Goal: Information Seeking & Learning: Learn about a topic

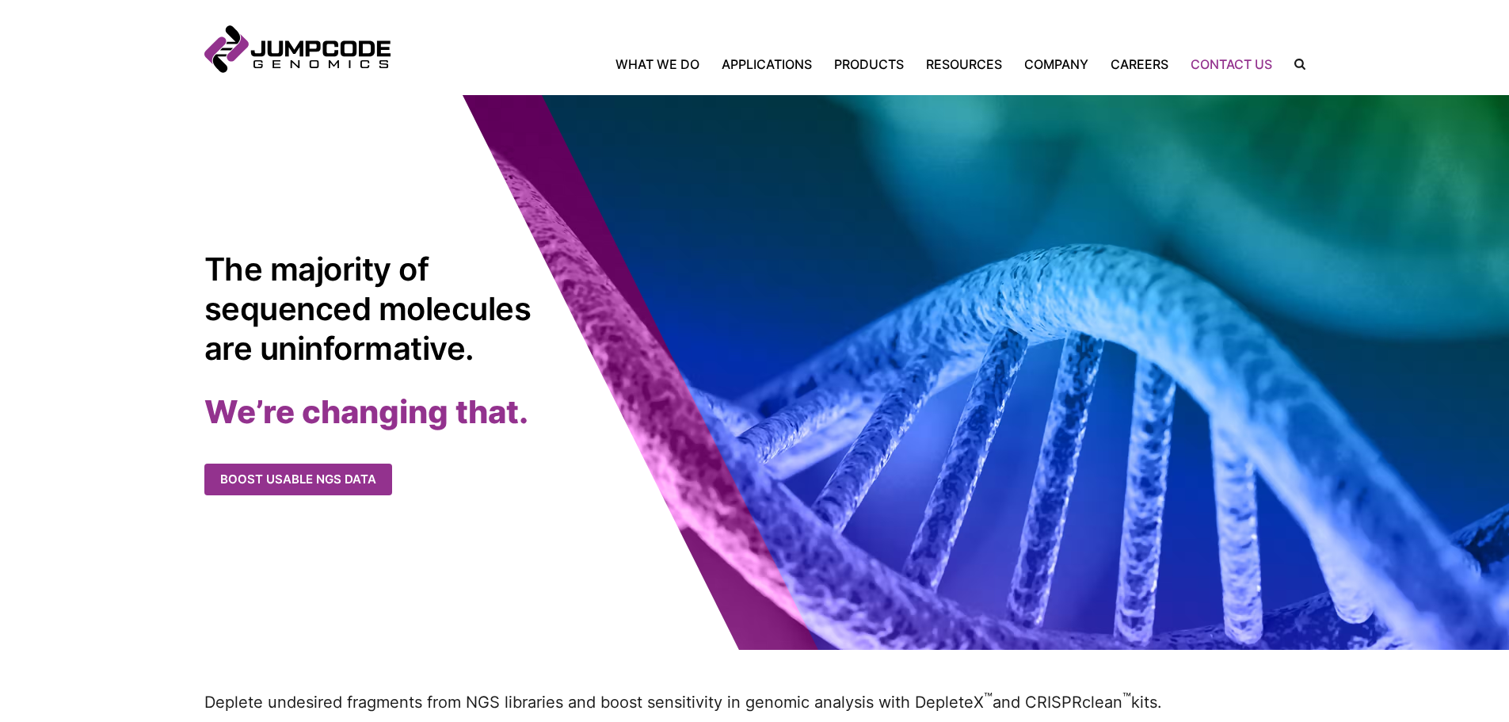
click at [1236, 67] on link "Contact Us" at bounding box center [1232, 64] width 104 height 19
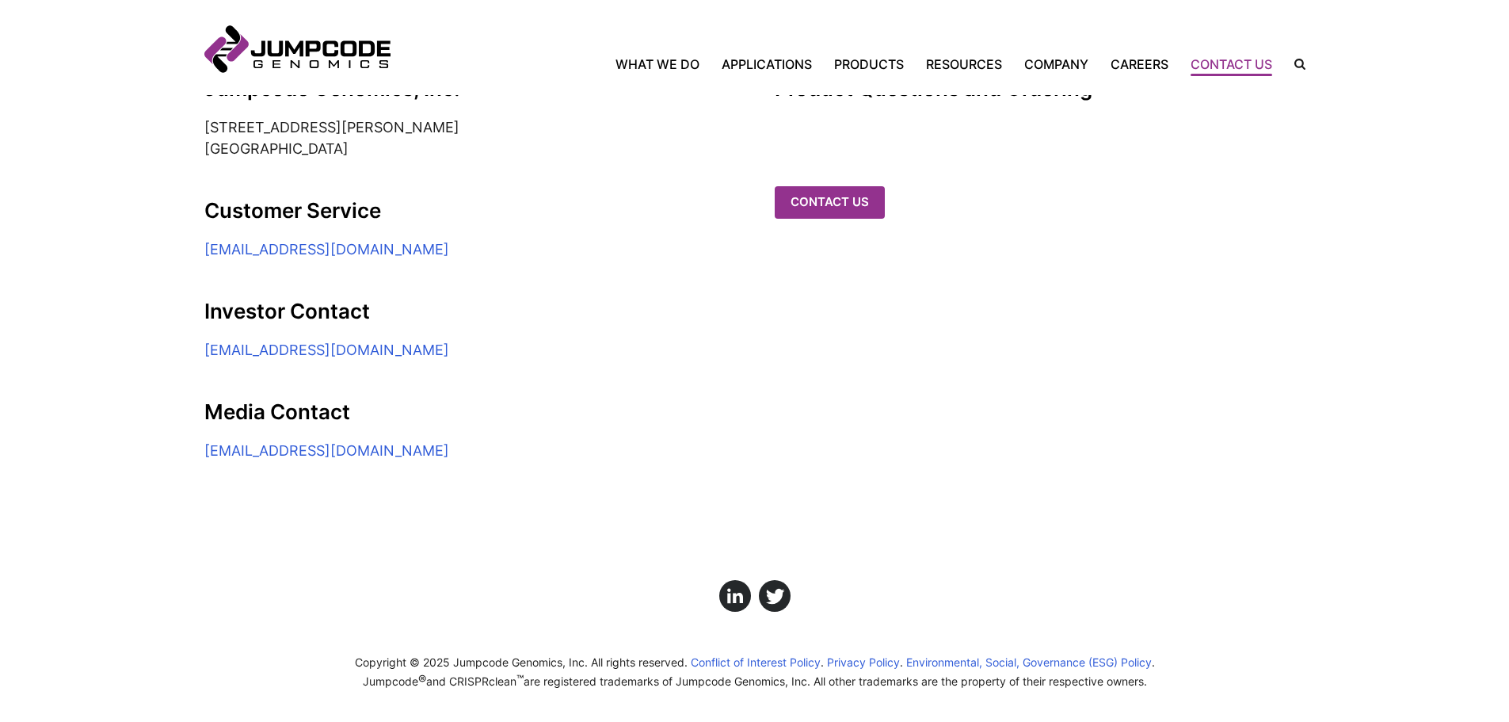
scroll to position [421, 0]
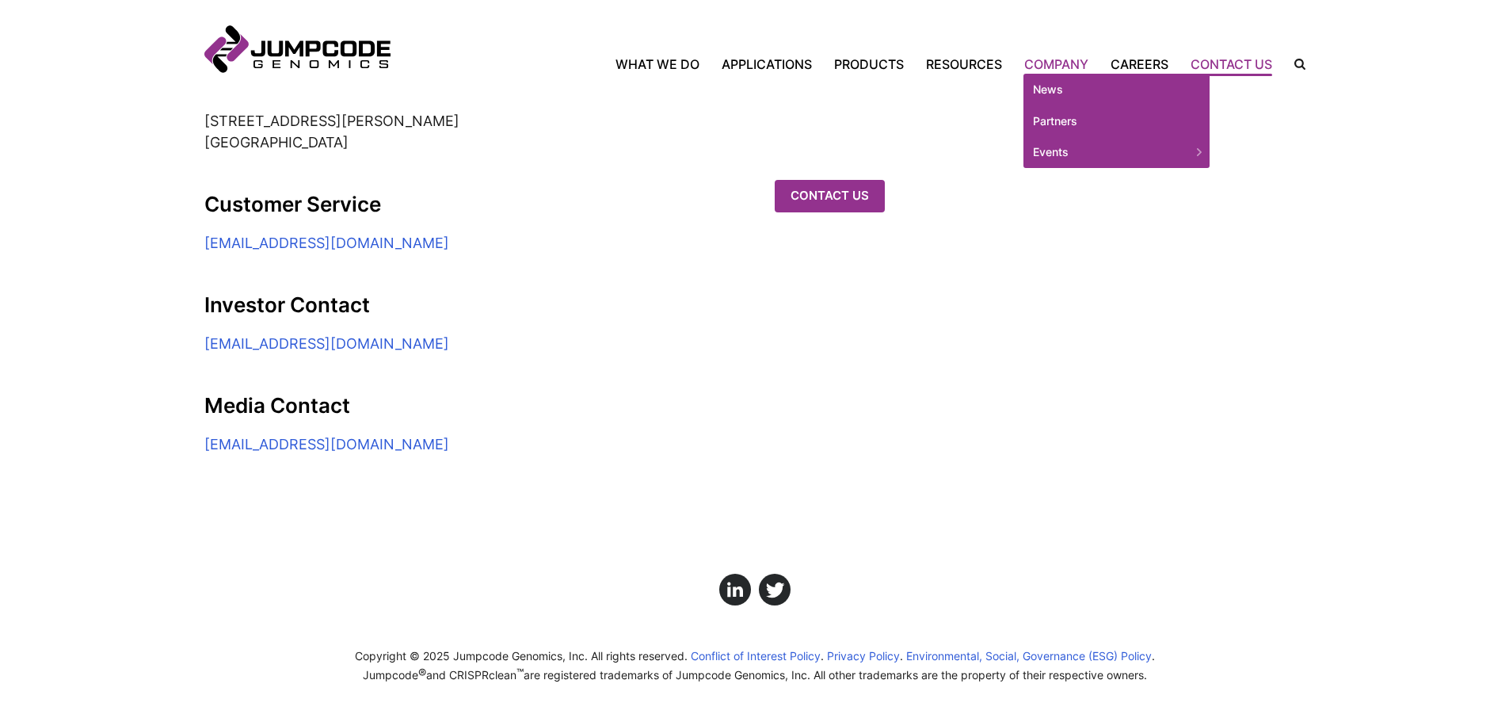
click at [1054, 60] on link "Company" at bounding box center [1056, 64] width 86 height 19
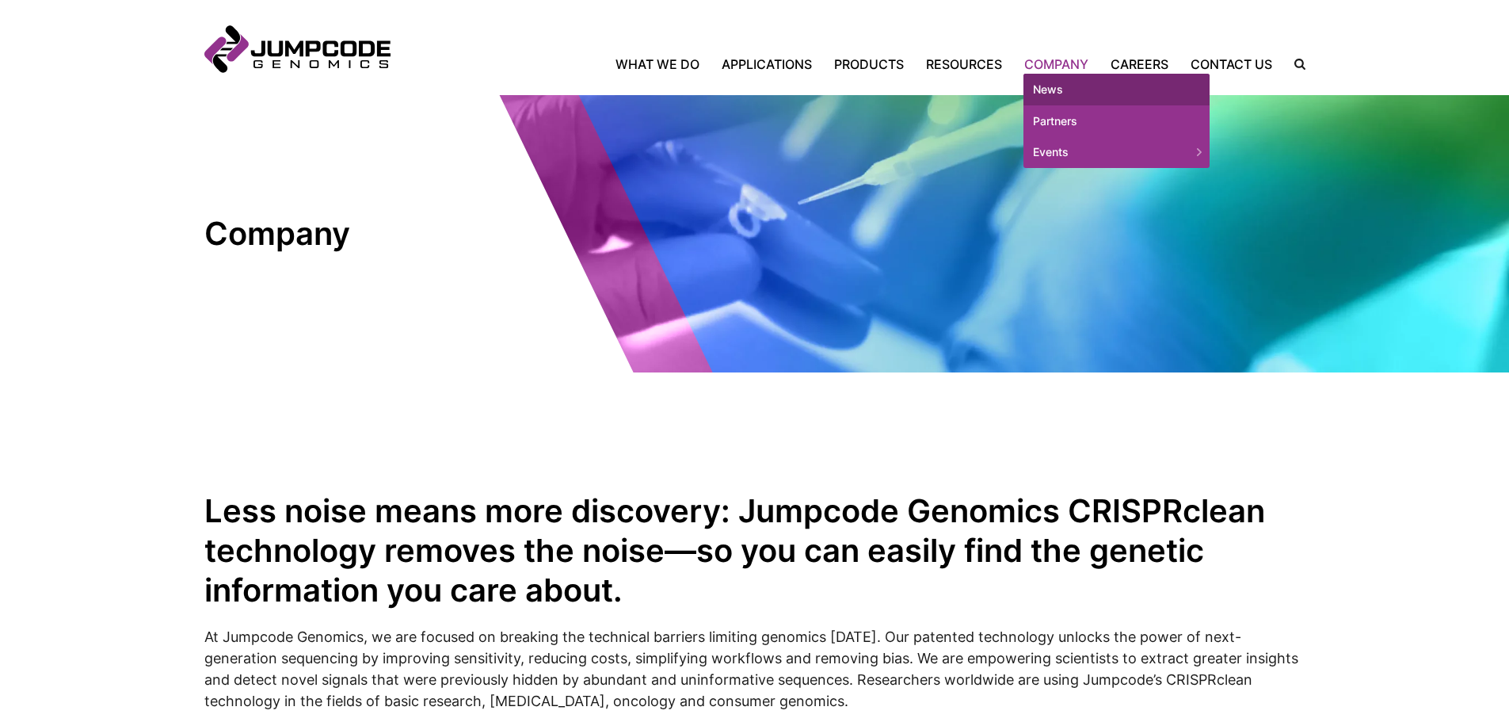
click at [1059, 86] on link "News" at bounding box center [1117, 90] width 186 height 32
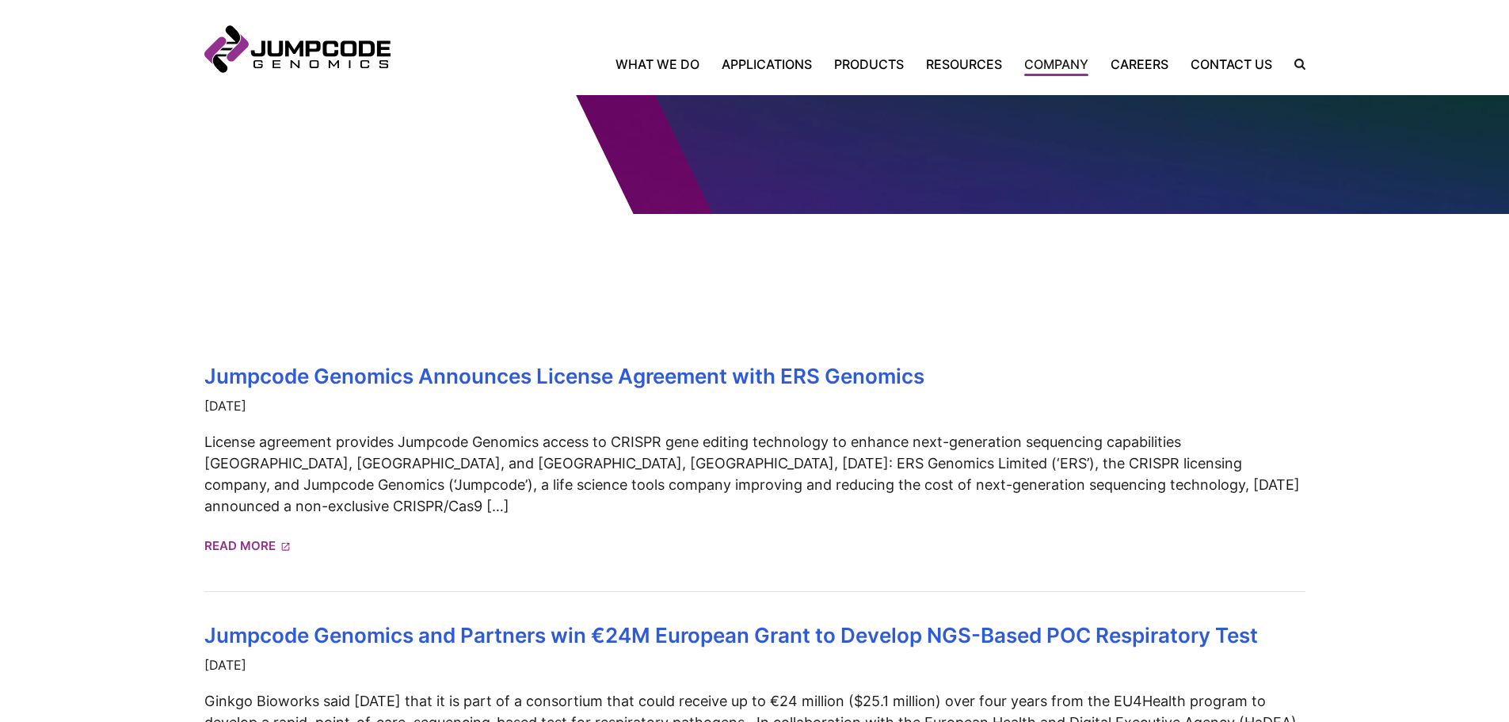
scroll to position [238, 0]
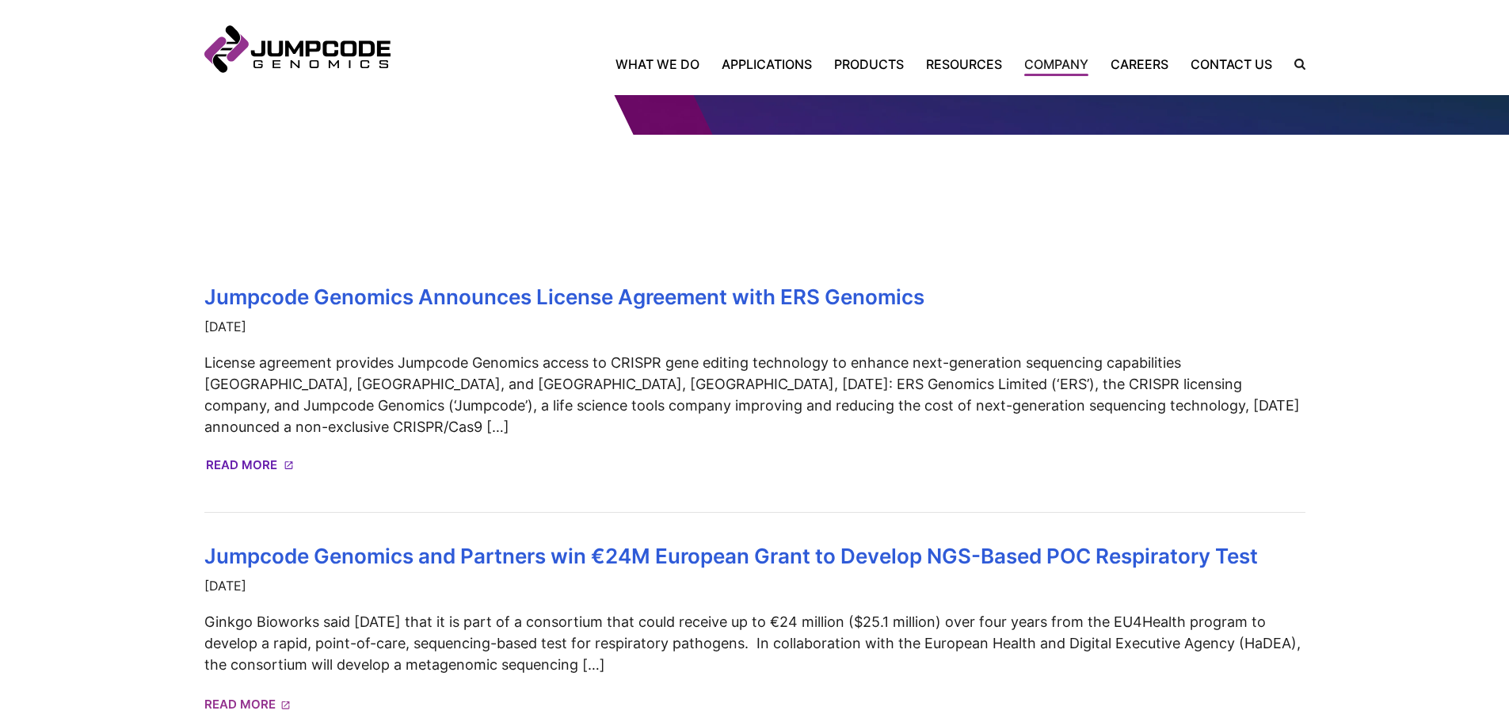
click at [260, 452] on link "Read More" at bounding box center [249, 466] width 86 height 28
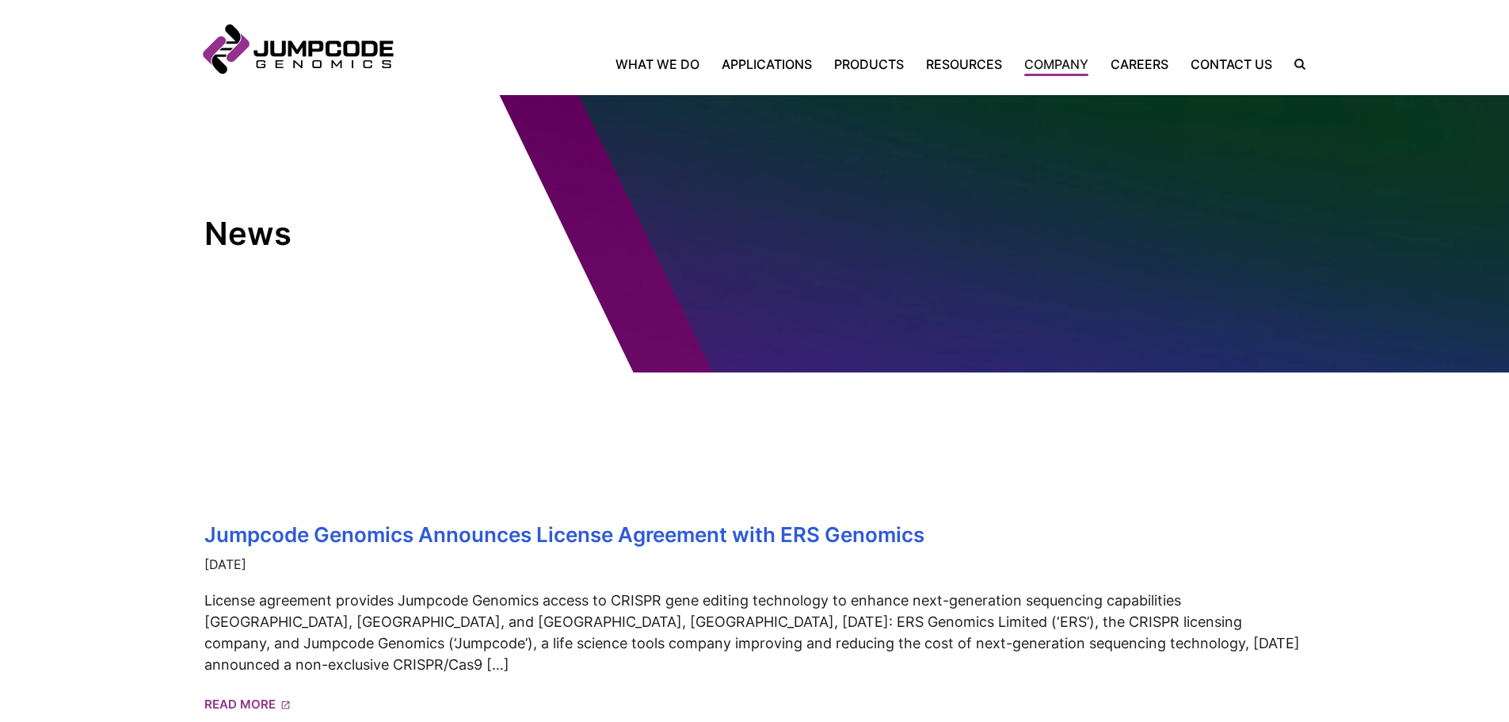
click at [362, 46] on link "Jumpcode Genomics" at bounding box center [297, 49] width 186 height 48
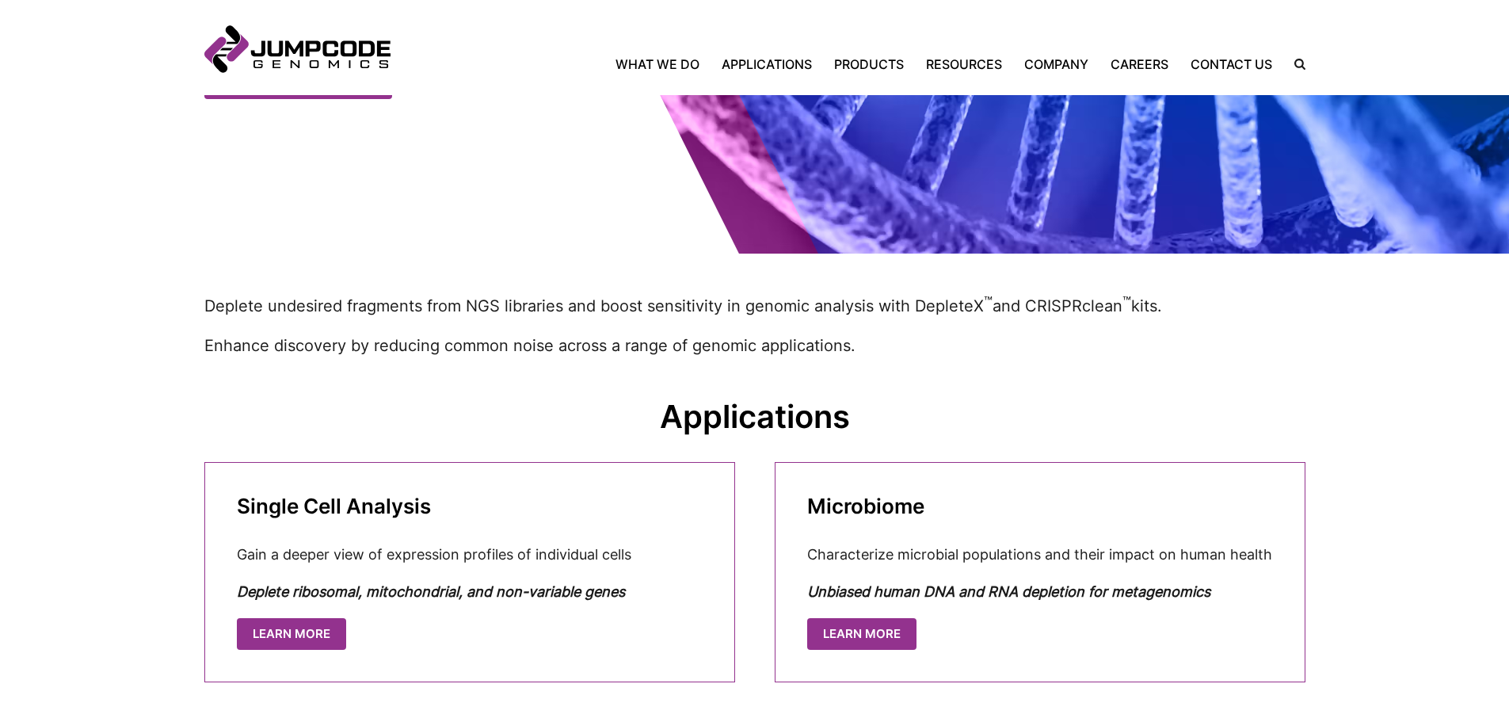
scroll to position [79, 0]
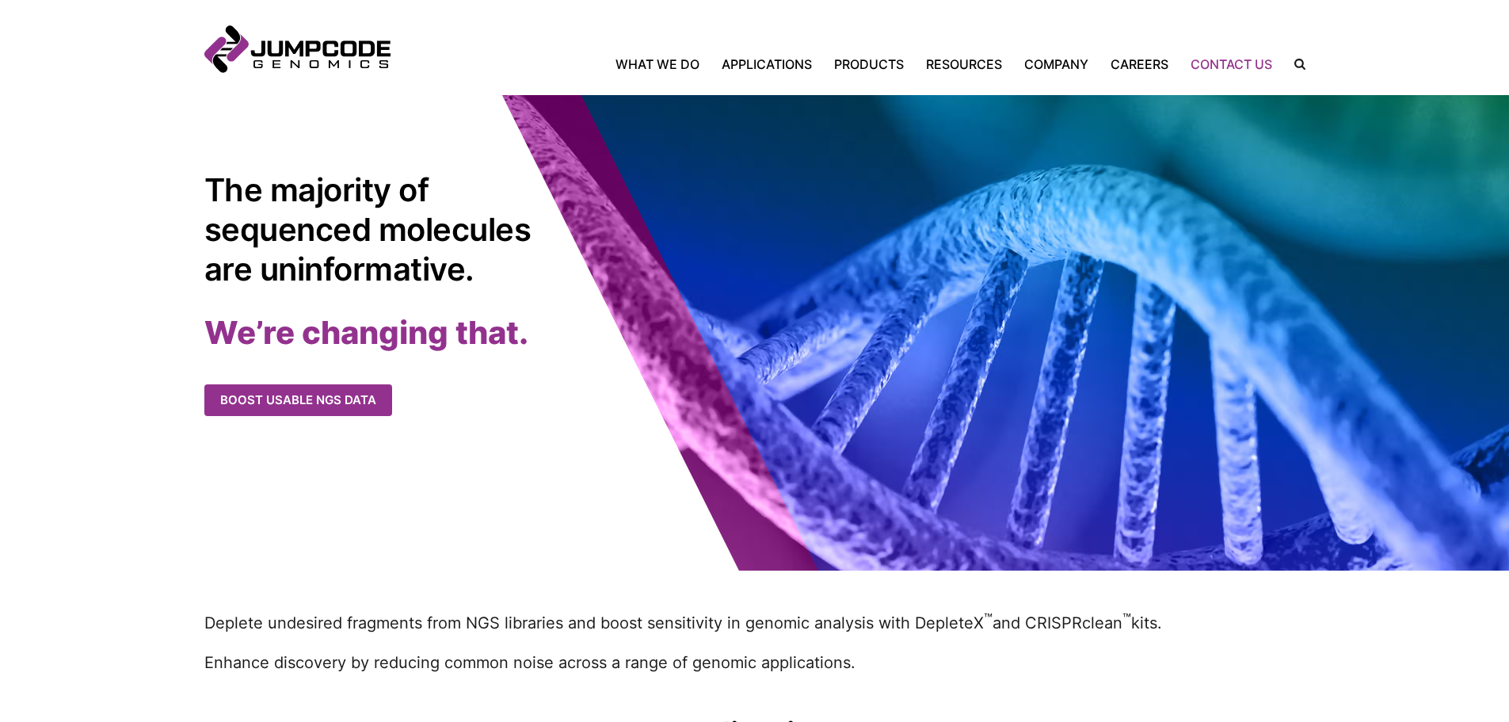
click at [1234, 64] on link "Contact Us" at bounding box center [1232, 64] width 104 height 19
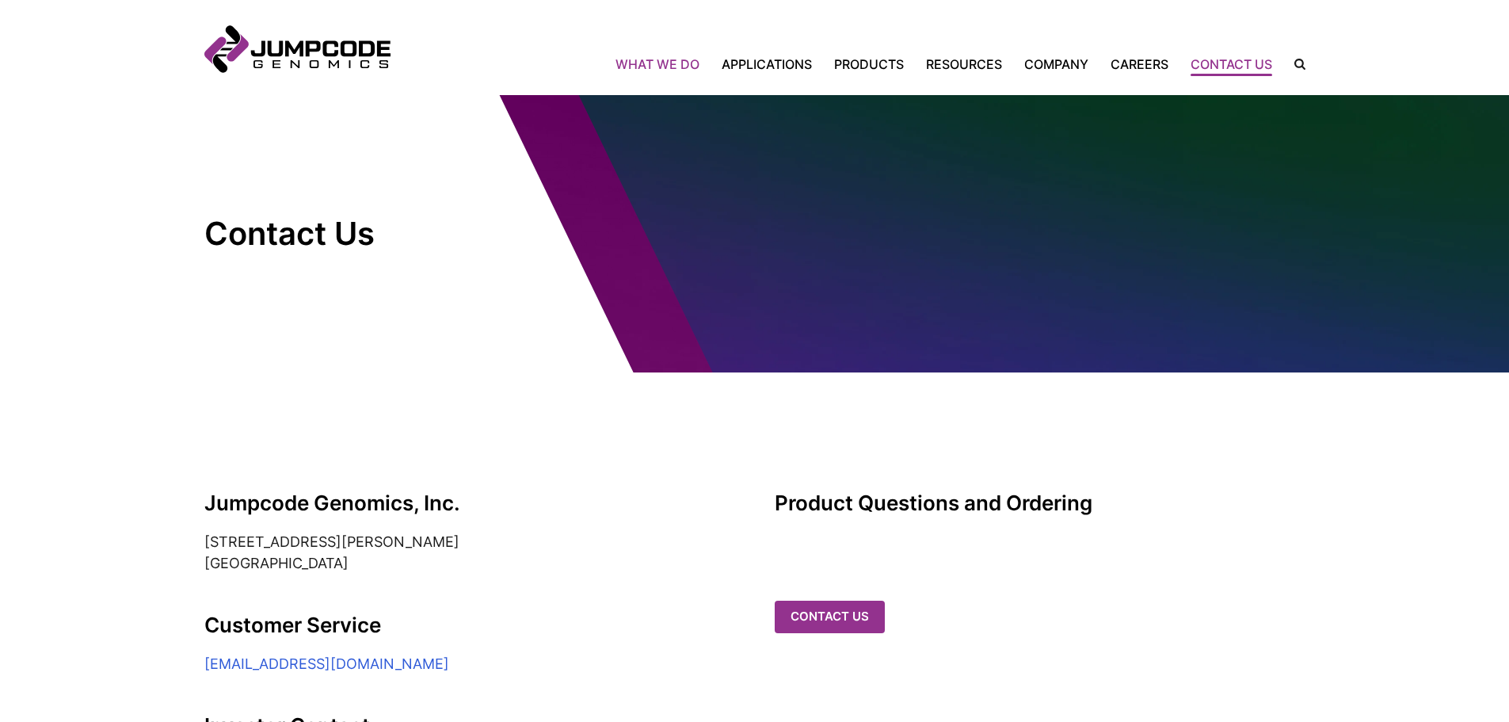
click at [667, 58] on link "What We Do" at bounding box center [663, 64] width 95 height 19
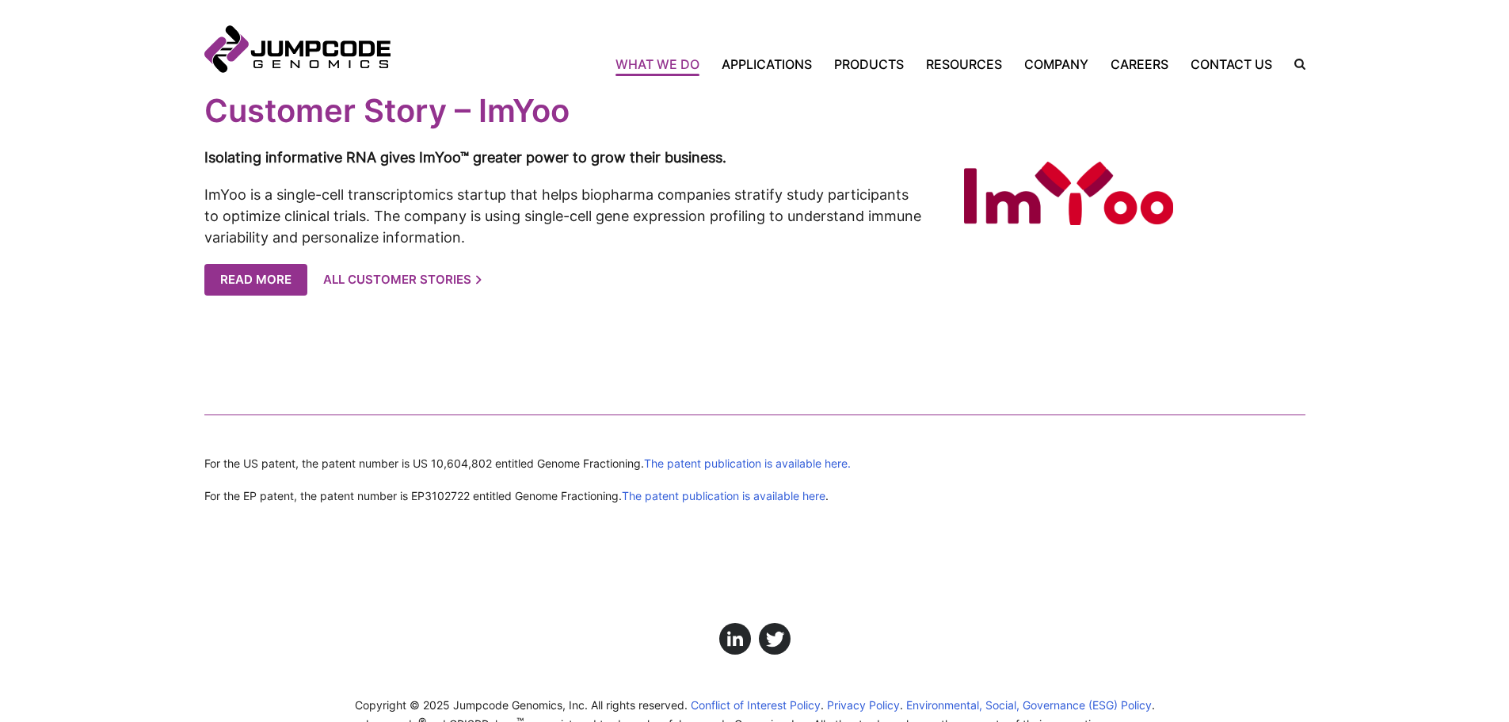
scroll to position [3426, 0]
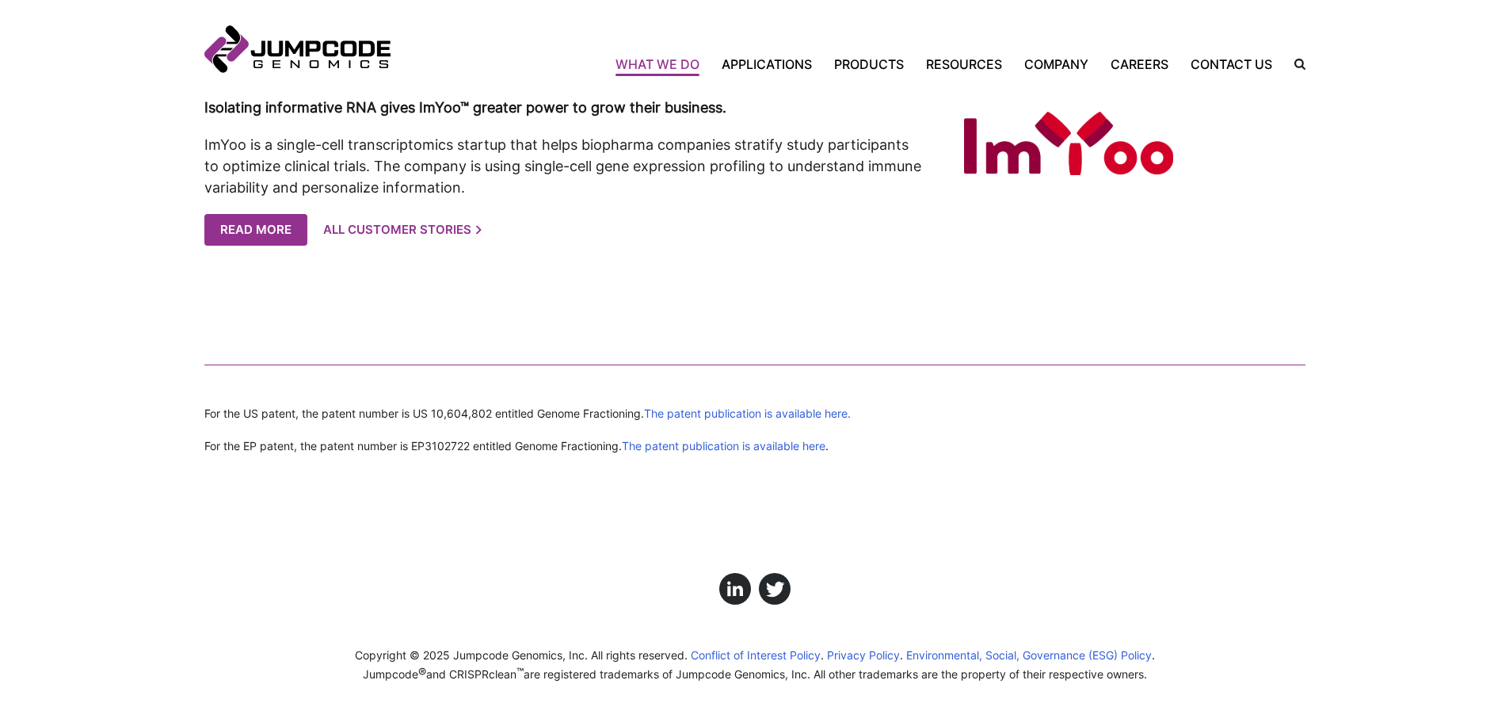
drag, startPoint x: 1307, startPoint y: 616, endPoint x: 1294, endPoint y: 614, distance: 13.6
click at [1307, 616] on footer "Copyright © 2025 Jumpcode Genomics, Inc. All rights reserved. Conflict of Inter…" at bounding box center [754, 588] width 1509 height 268
click at [136, 372] on section "For the US patent, the patent number is US 10,604,802 entitled Genome Fractioni…" at bounding box center [754, 350] width 1509 height 208
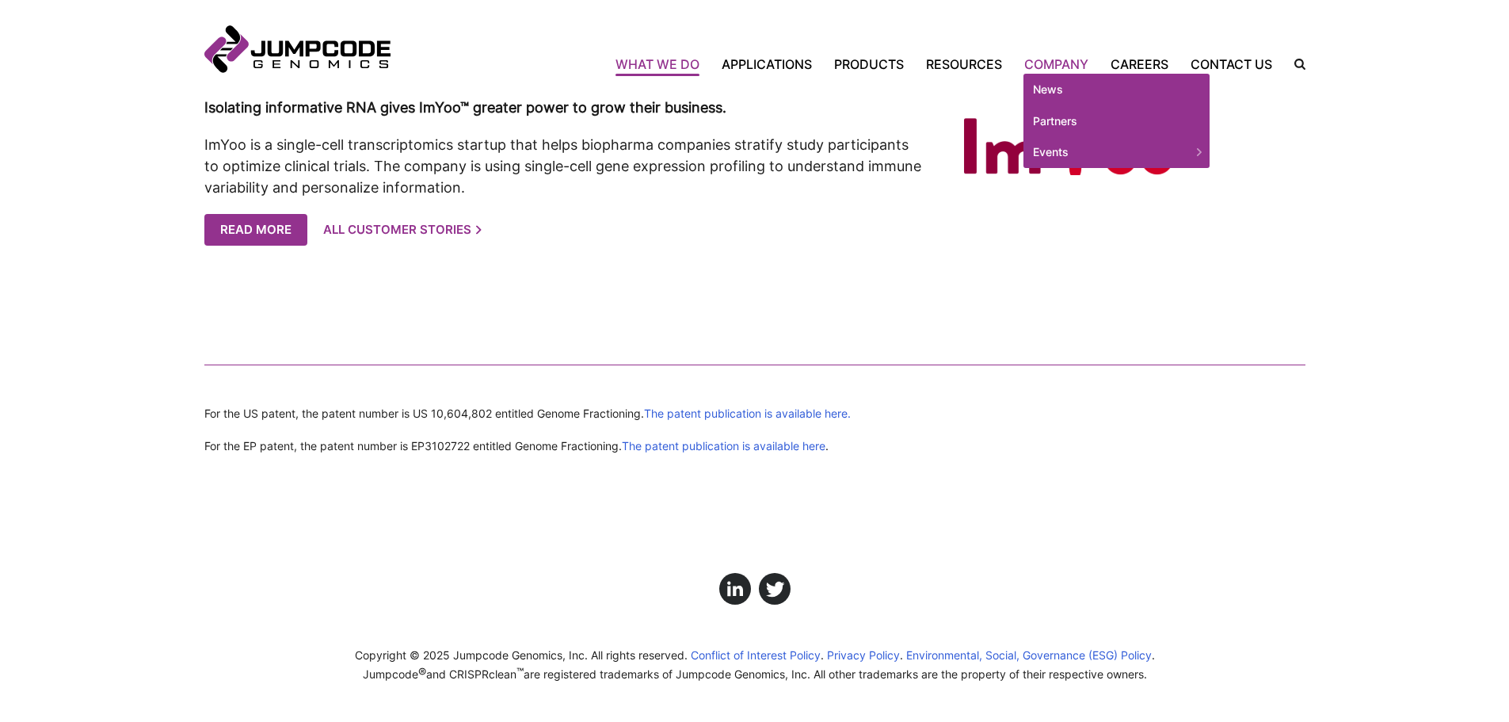
click at [1067, 60] on link "Company" at bounding box center [1056, 64] width 86 height 19
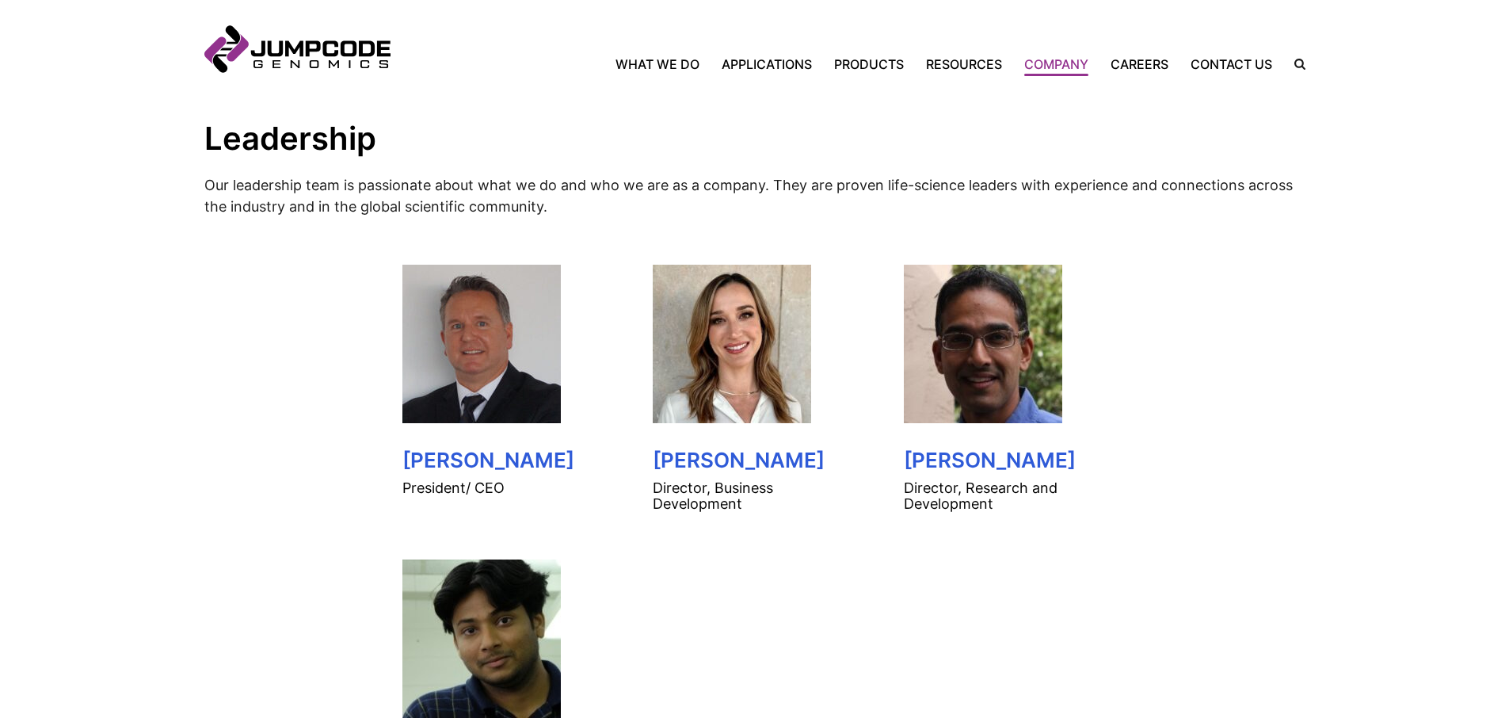
scroll to position [871, 0]
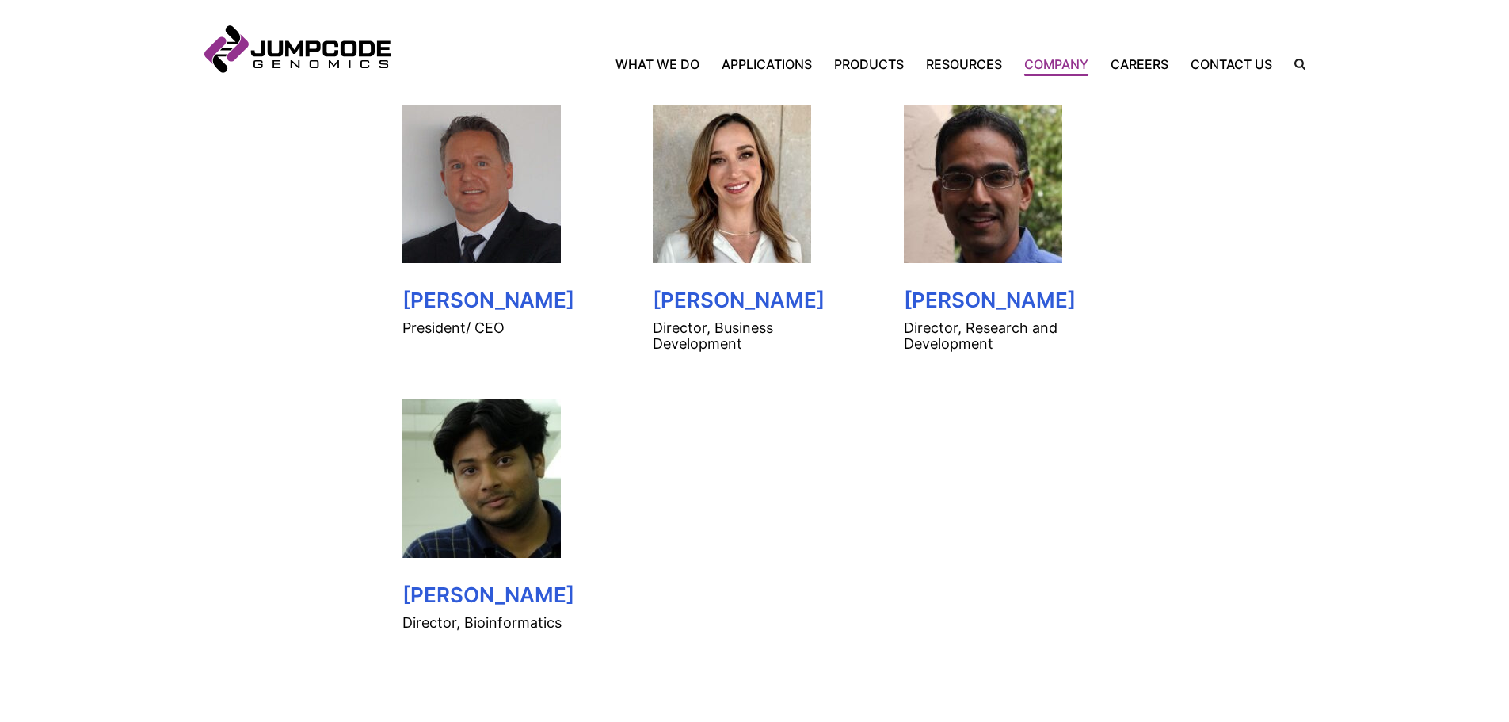
drag, startPoint x: 894, startPoint y: 297, endPoint x: 1071, endPoint y: 302, distance: 177.5
click at [1071, 302] on simple-grid "[PERSON_NAME] President/ CEO [PERSON_NAME] joins Jumpcode from EKF Diagnostics …" at bounding box center [755, 368] width 721 height 542
copy h3 "Azeem Siddique"
click at [1218, 68] on link "Contact Us" at bounding box center [1232, 64] width 104 height 19
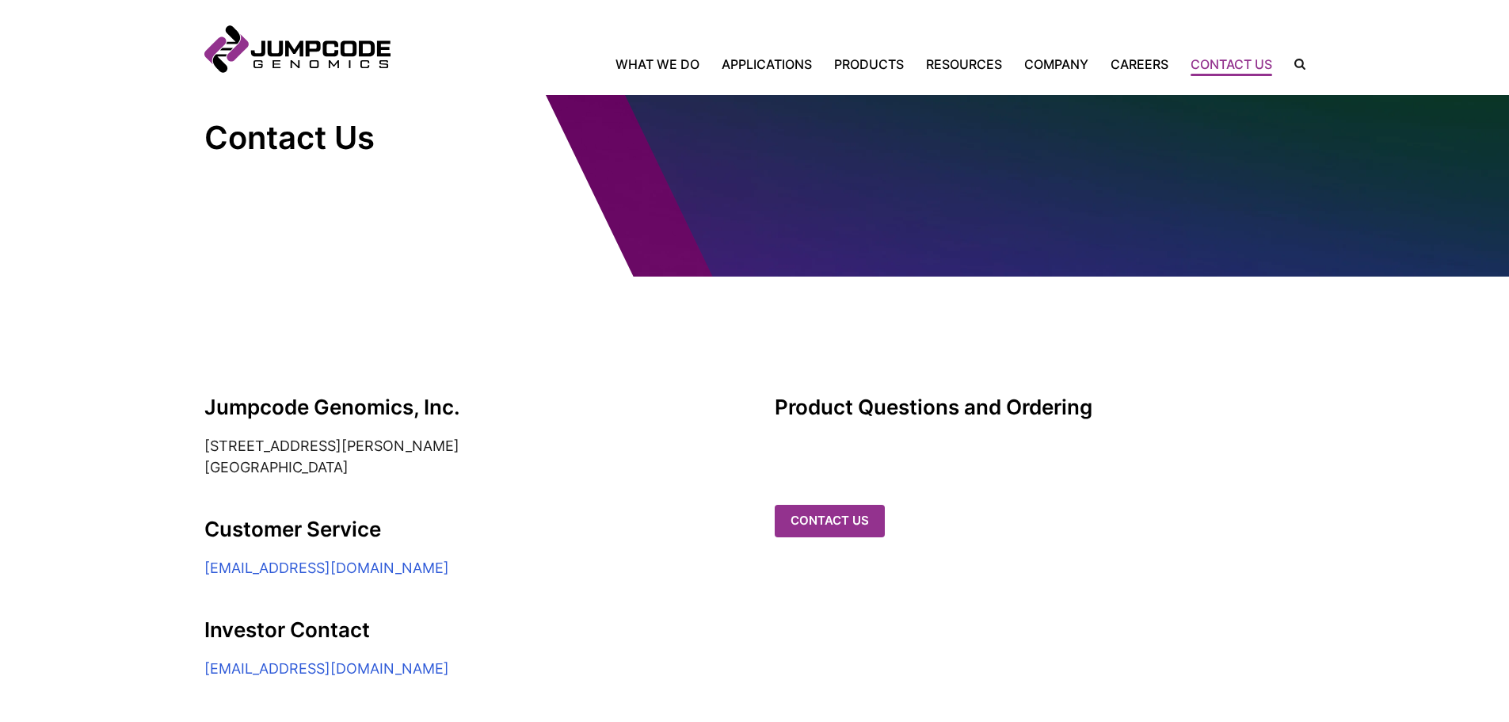
scroll to position [238, 0]
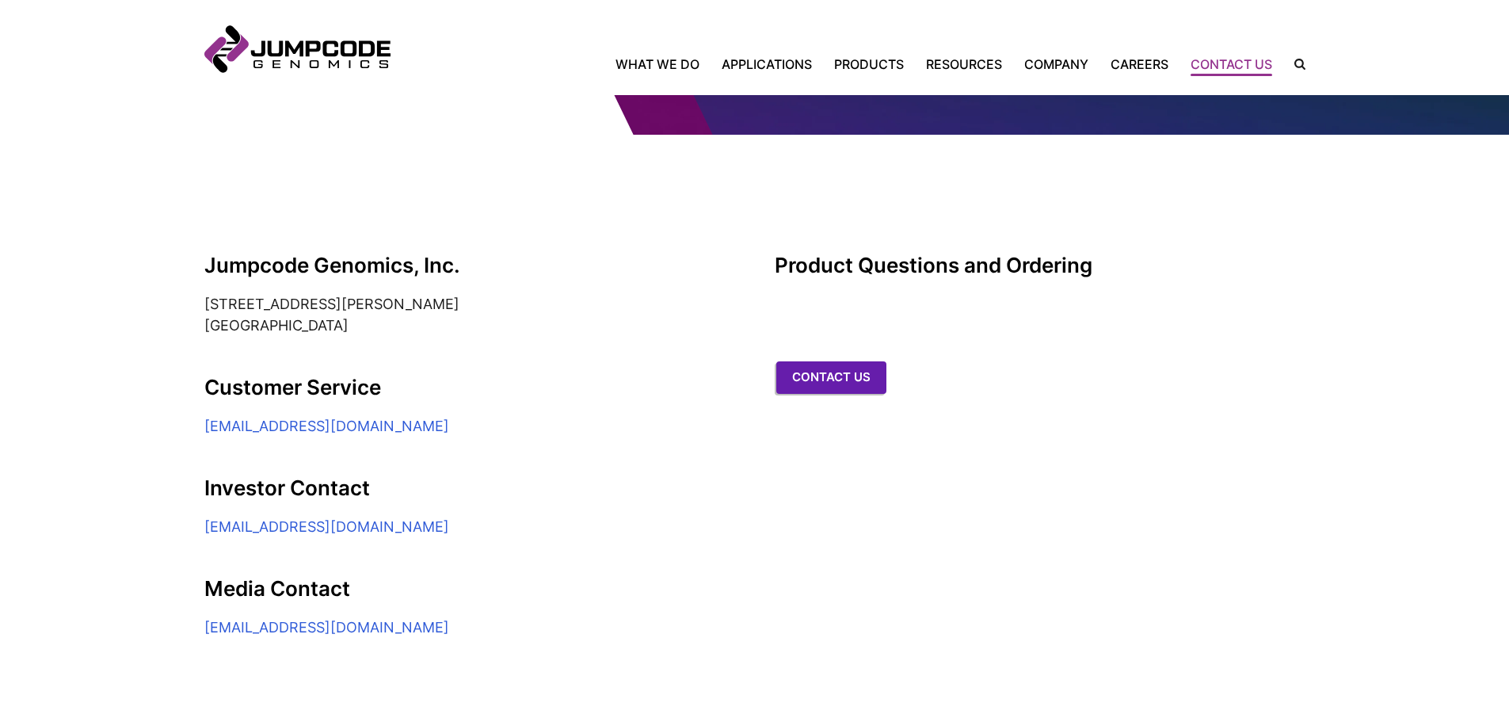
click at [860, 361] on link "Contact us" at bounding box center [831, 377] width 110 height 32
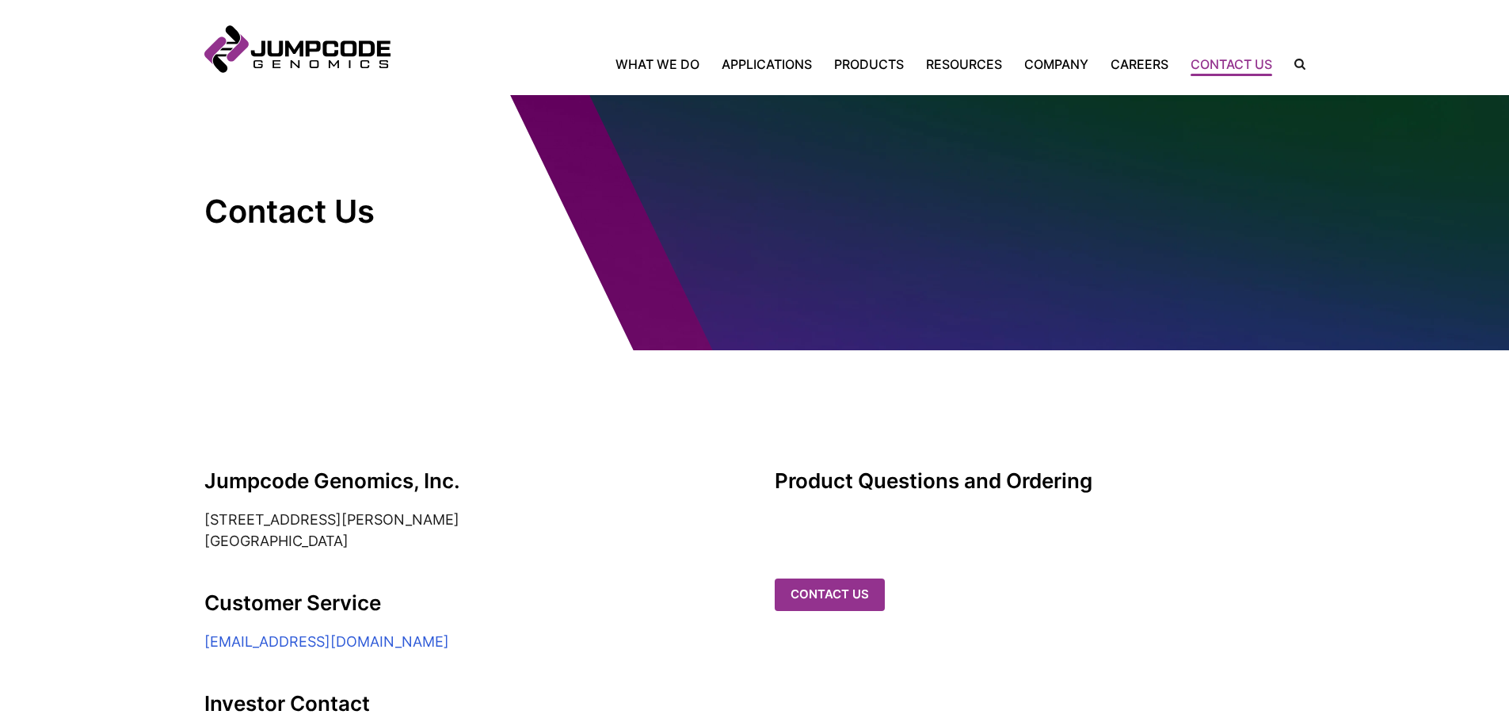
scroll to position [0, 0]
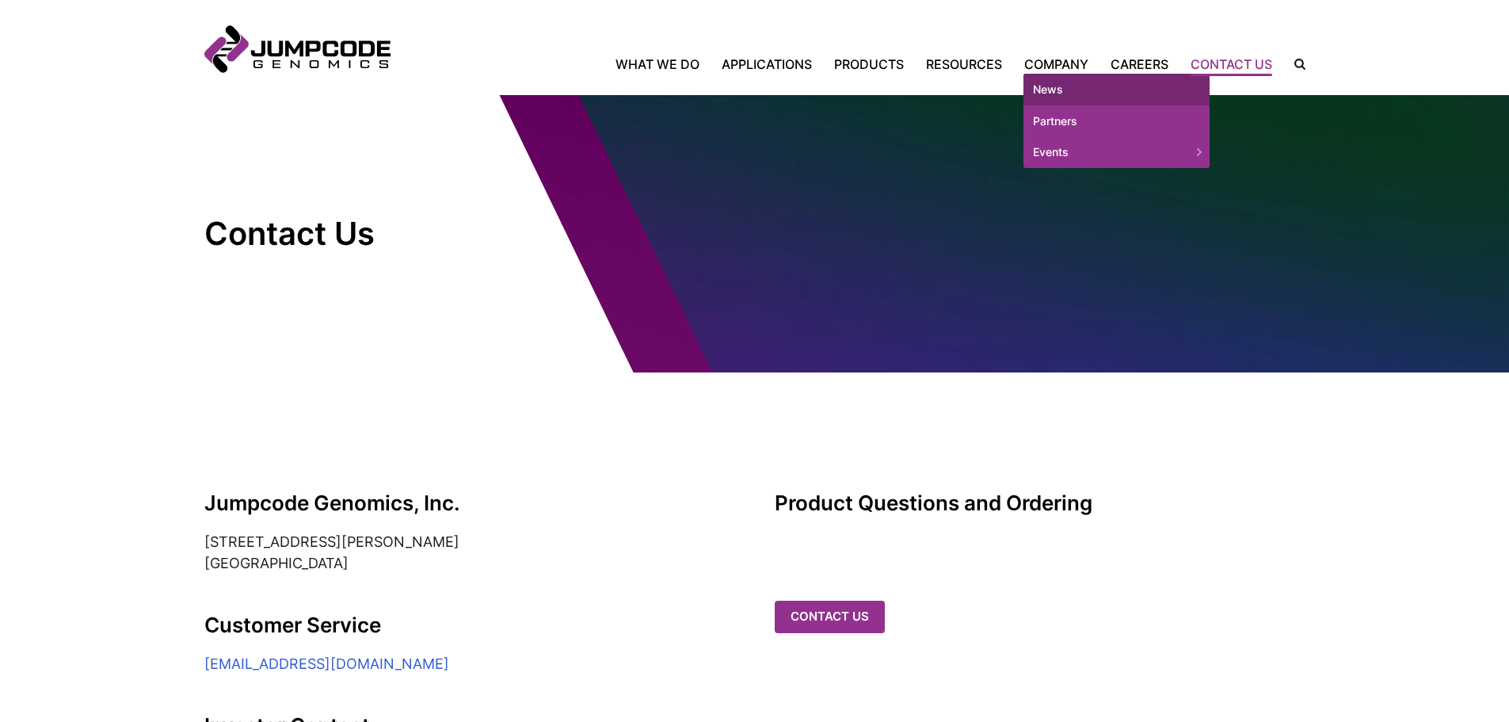
click at [1066, 93] on link "News" at bounding box center [1117, 90] width 186 height 32
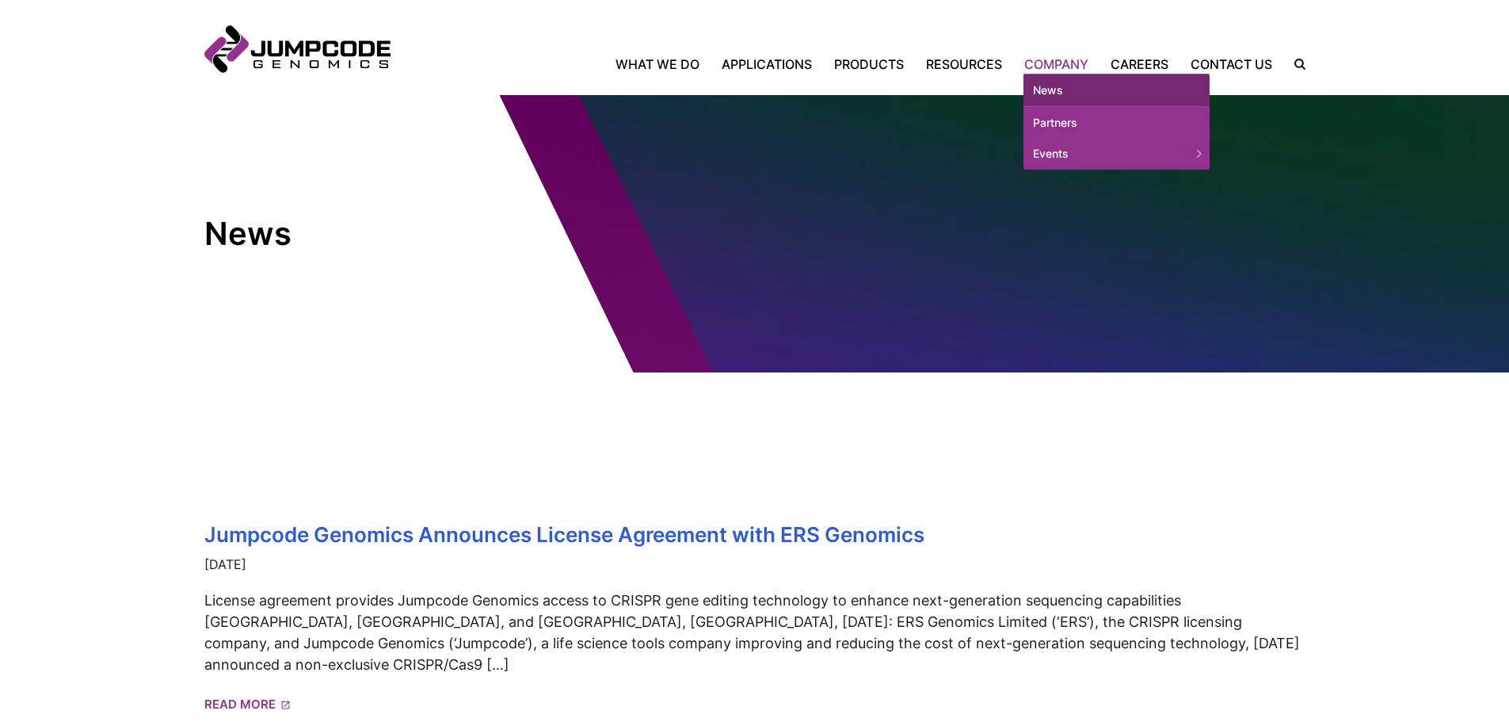
click at [1065, 72] on link "Company" at bounding box center [1056, 64] width 86 height 19
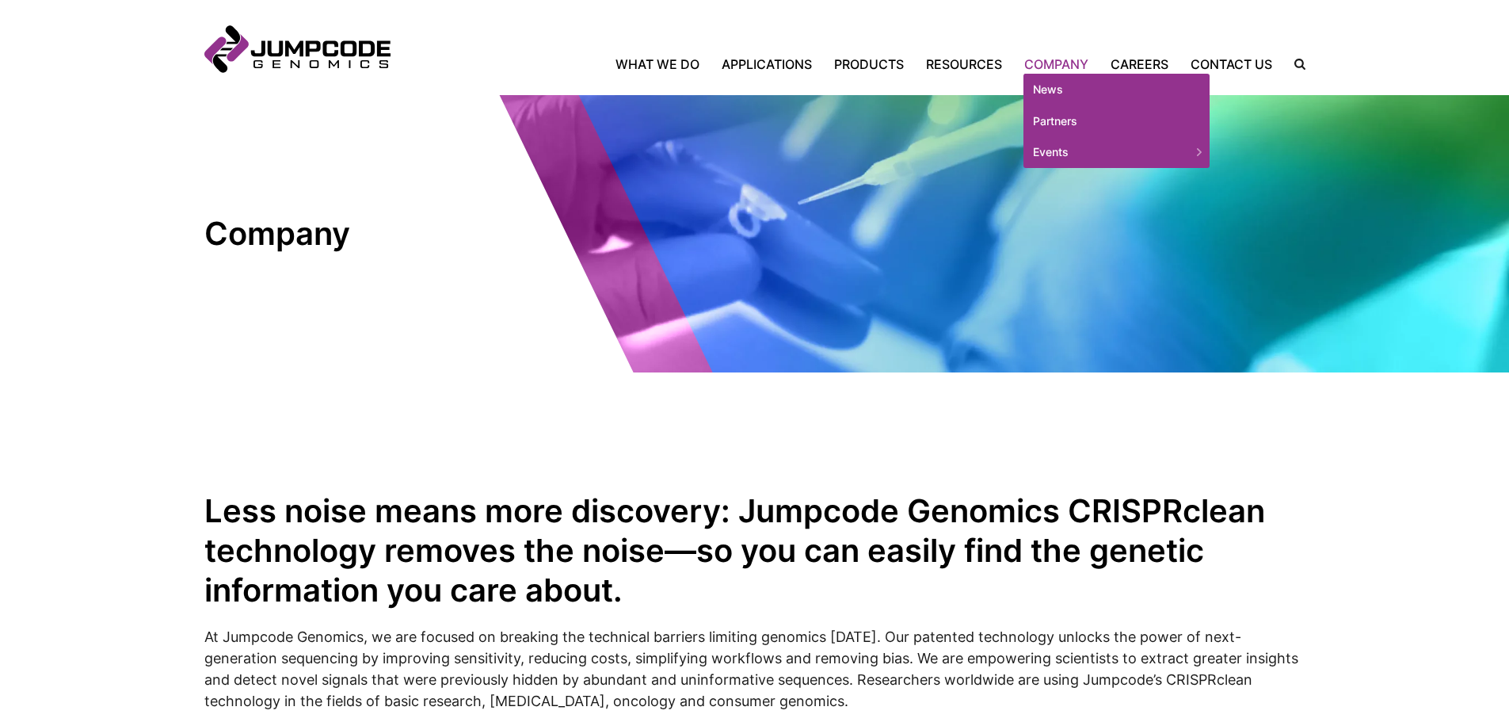
click at [1062, 65] on link "Company" at bounding box center [1056, 64] width 86 height 19
click at [1063, 116] on link "Partners" at bounding box center [1117, 121] width 186 height 32
